Goal: Task Accomplishment & Management: Use online tool/utility

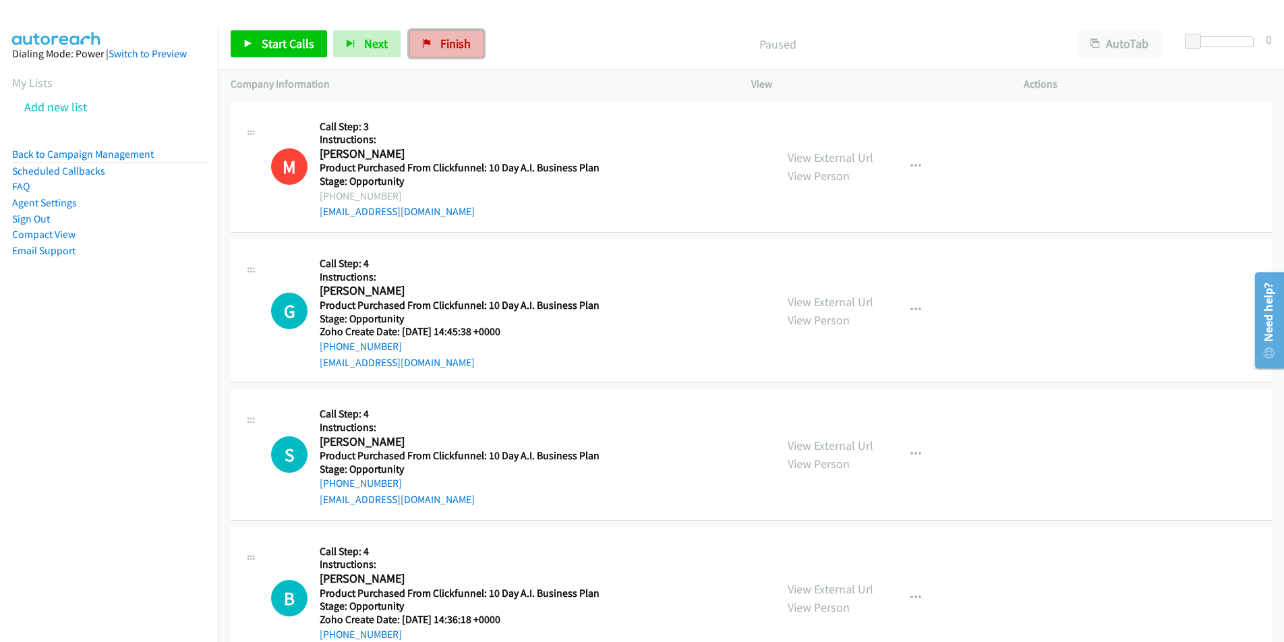
click at [456, 39] on span "Finish" at bounding box center [455, 44] width 30 height 16
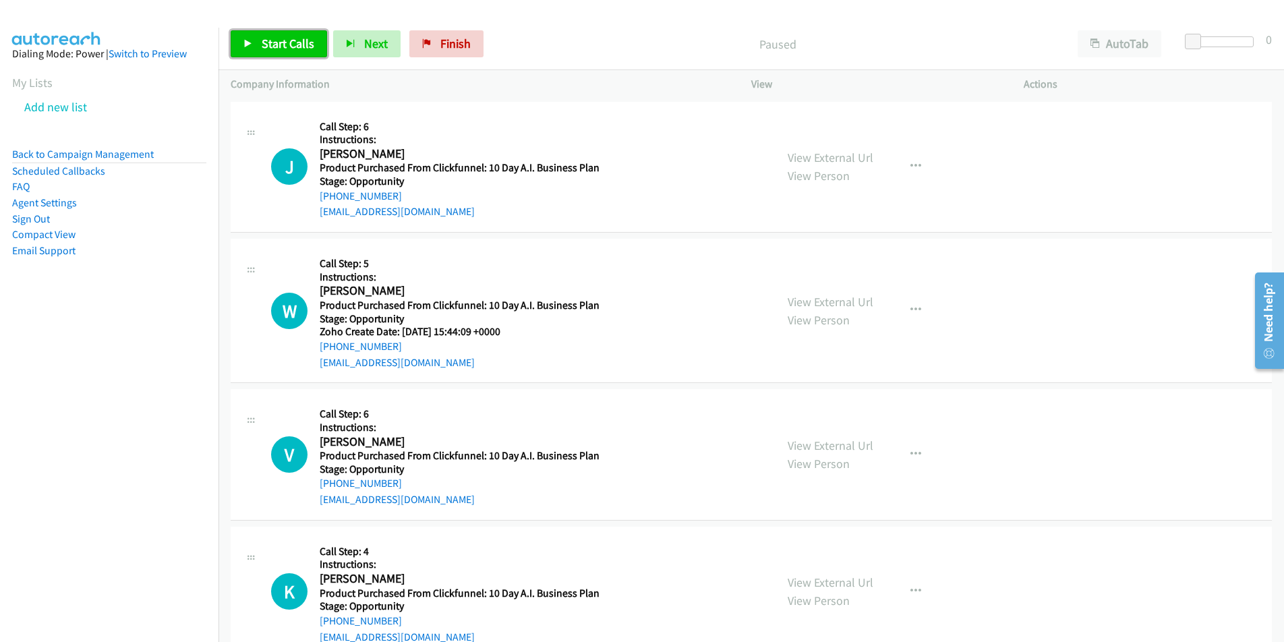
click at [286, 34] on link "Start Calls" at bounding box center [279, 43] width 96 height 27
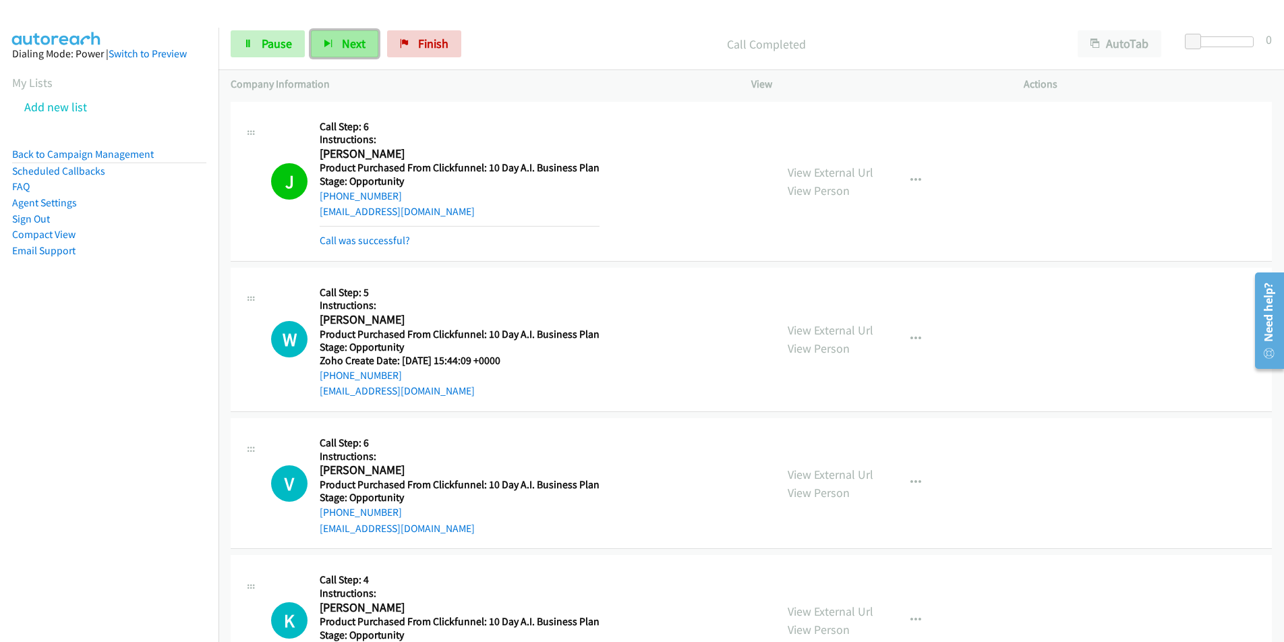
click at [342, 45] on span "Next" at bounding box center [354, 44] width 24 height 16
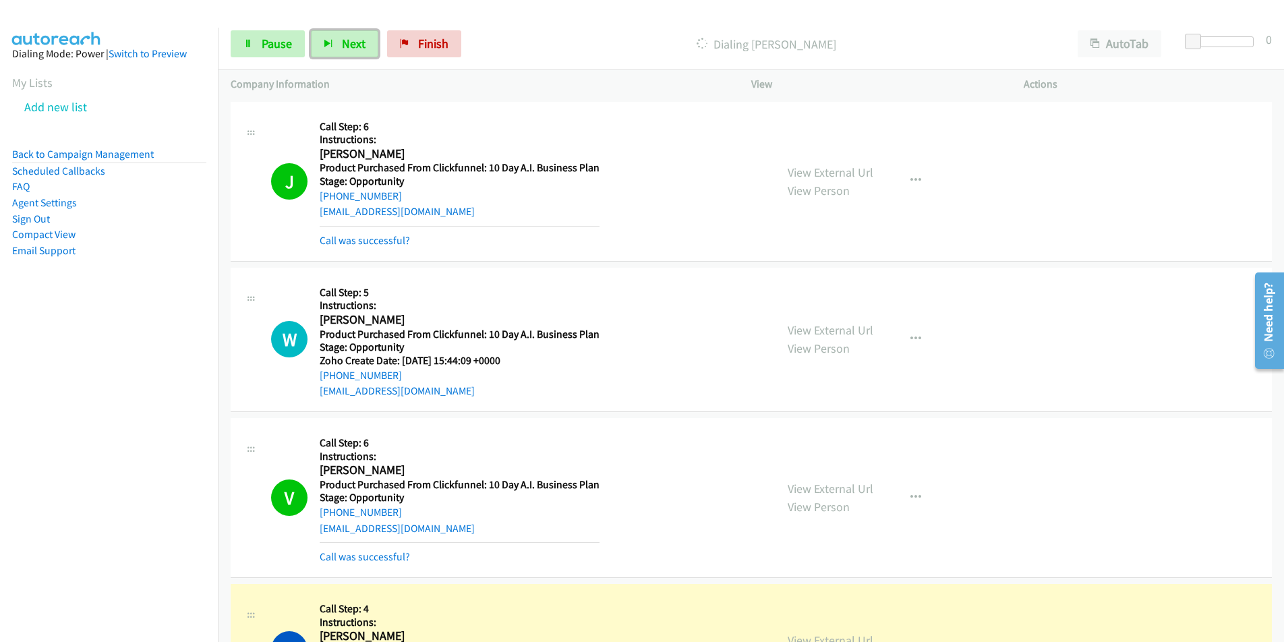
scroll to position [467, 0]
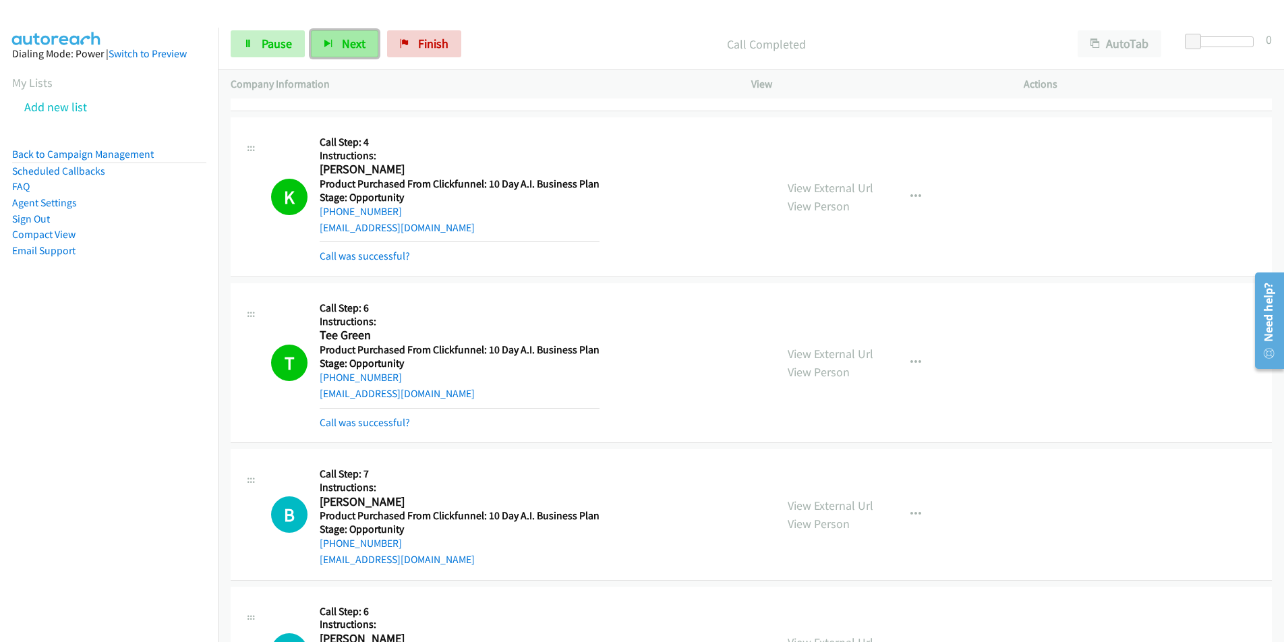
click at [361, 45] on span "Next" at bounding box center [354, 44] width 24 height 16
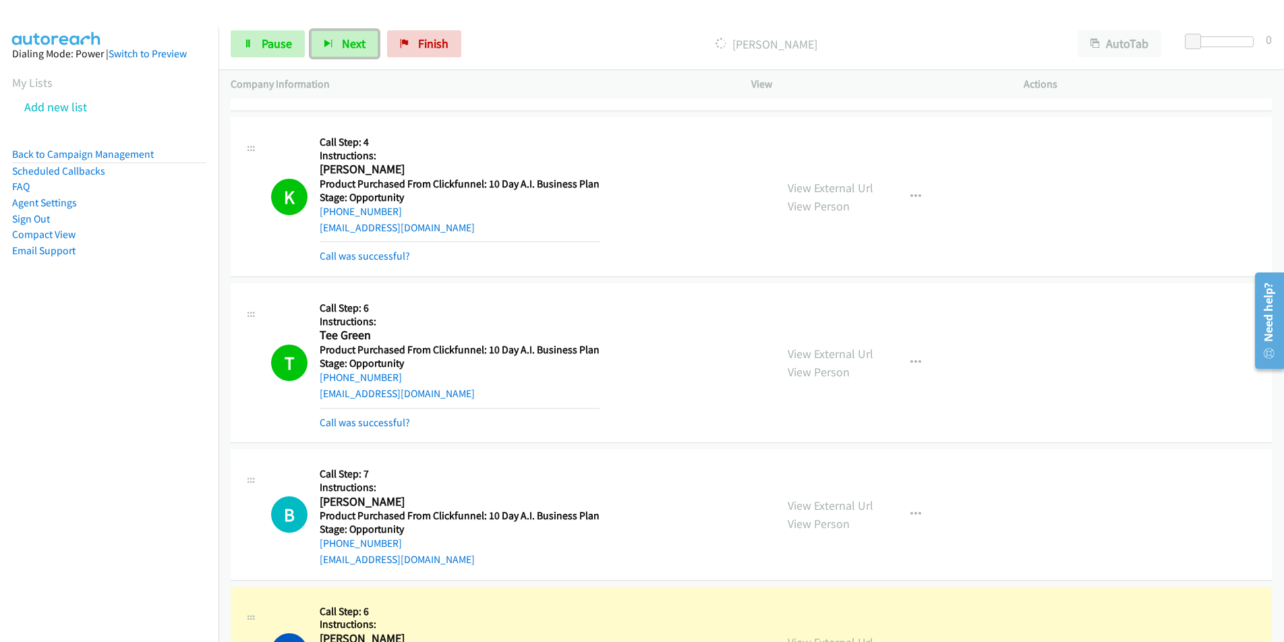
scroll to position [933, 0]
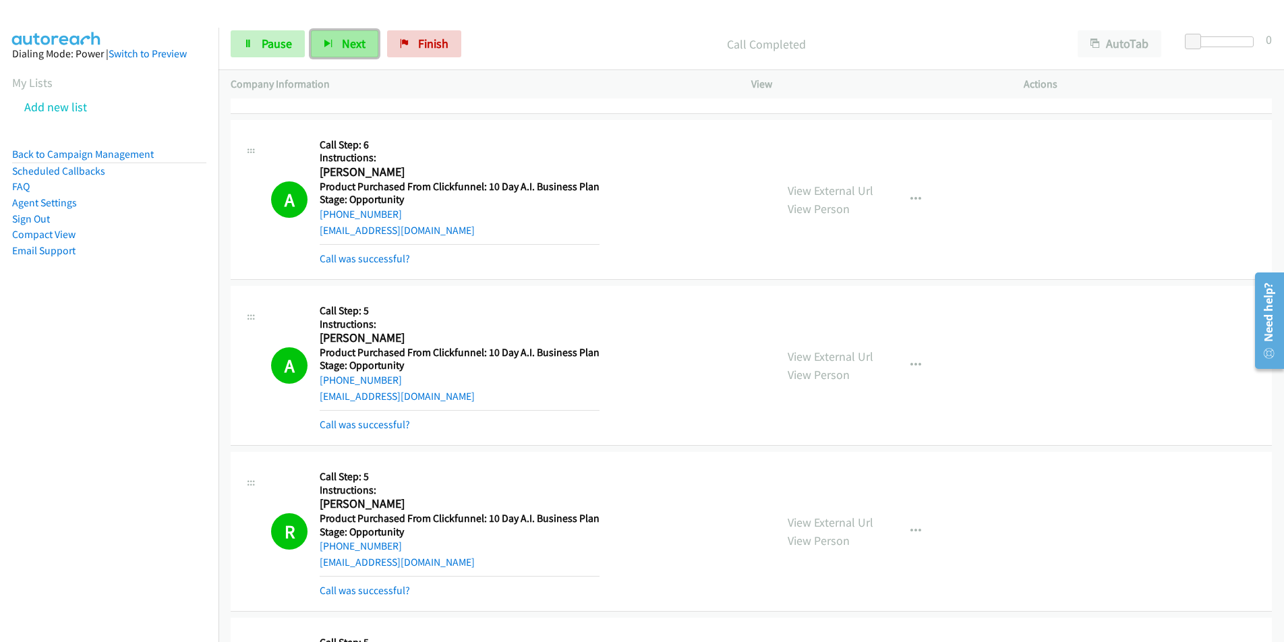
click at [345, 47] on span "Next" at bounding box center [354, 44] width 24 height 16
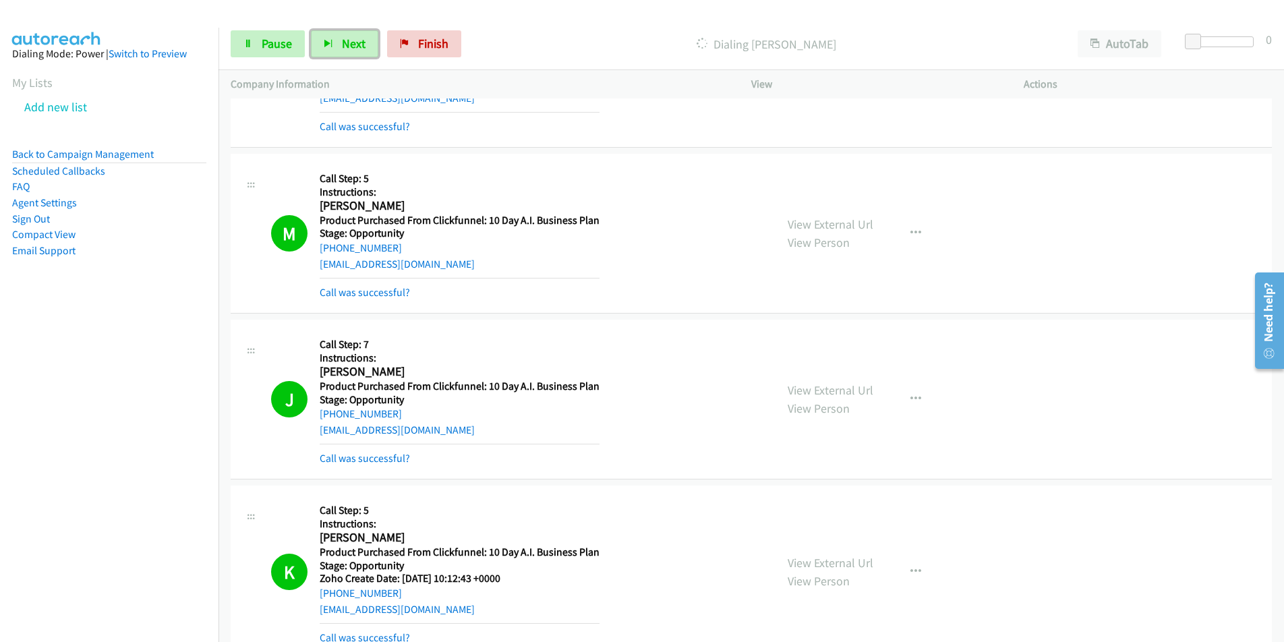
scroll to position [2333, 0]
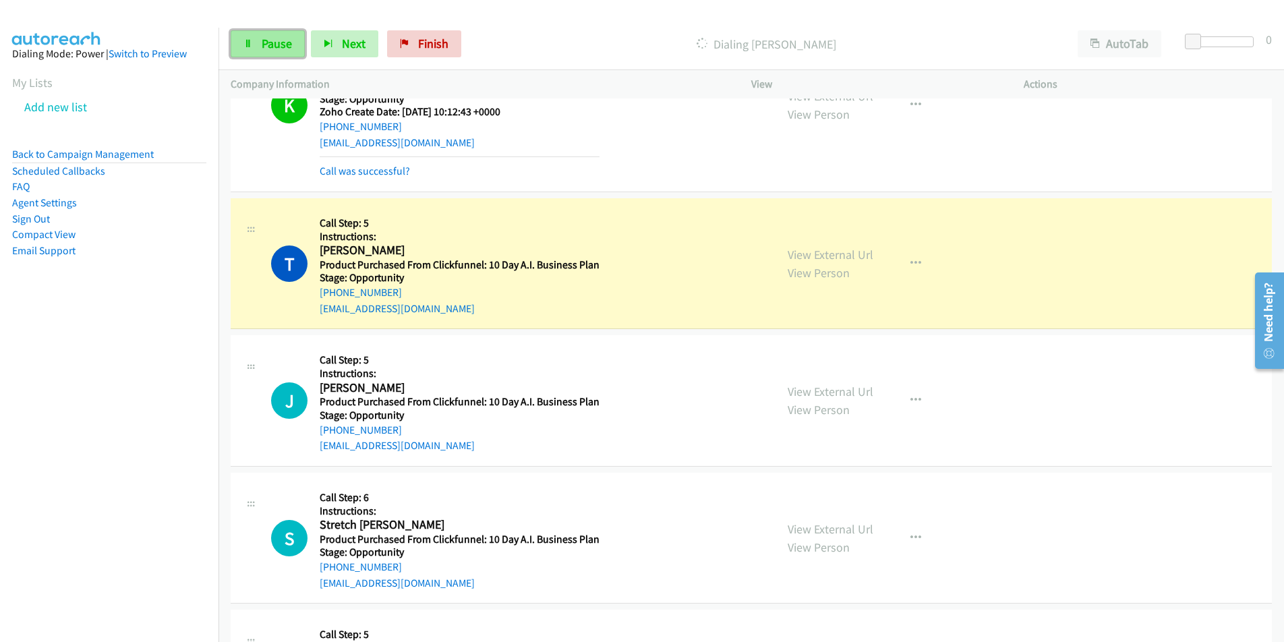
click at [275, 51] on span "Pause" at bounding box center [277, 44] width 30 height 16
click at [396, 175] on link "Call was successful?" at bounding box center [365, 171] width 90 height 13
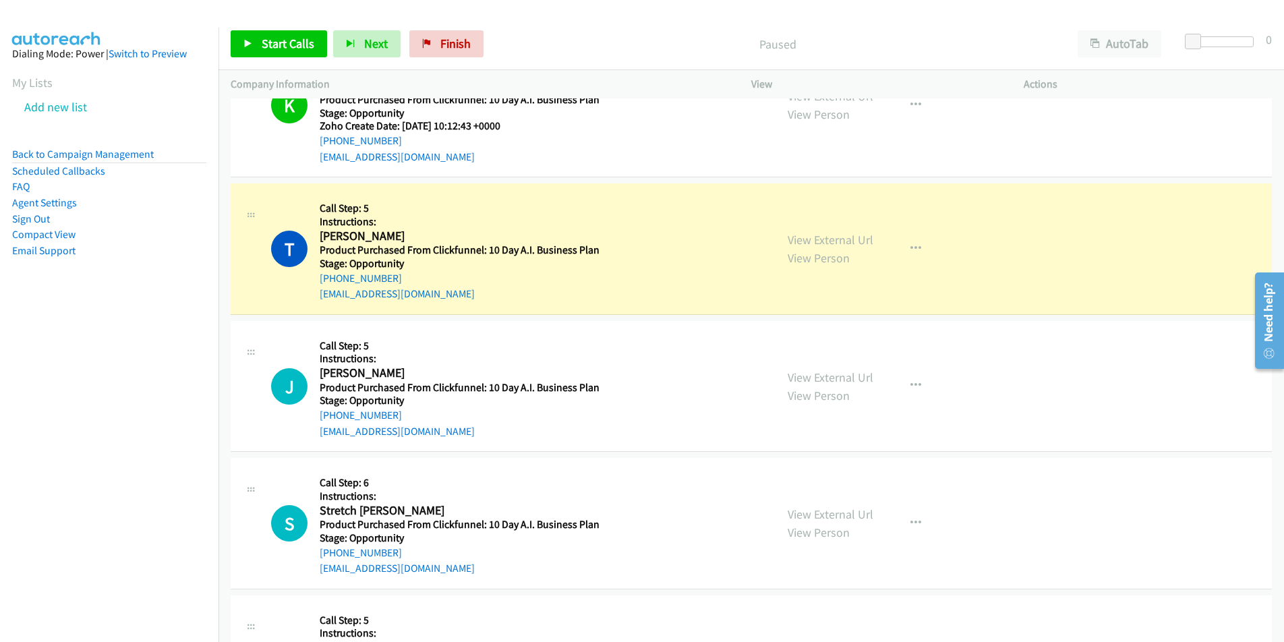
scroll to position [2261, 0]
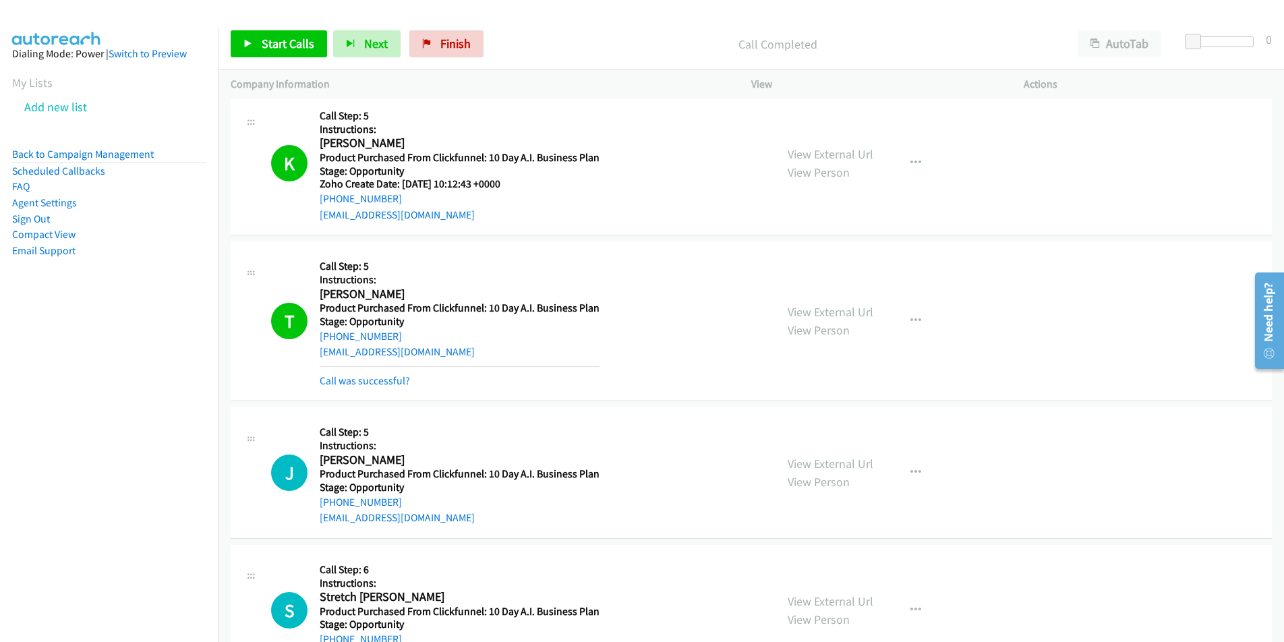
click at [485, 218] on div "[EMAIL_ADDRESS][DOMAIN_NAME]" at bounding box center [460, 215] width 280 height 16
click at [315, 214] on div "K Callback Scheduled Call Step: 5 Instructions: [PERSON_NAME] America/New_York …" at bounding box center [517, 162] width 492 height 119
copy link "[EMAIL_ADDRESS][DOMAIN_NAME]"
